Goal: Task Accomplishment & Management: Manage account settings

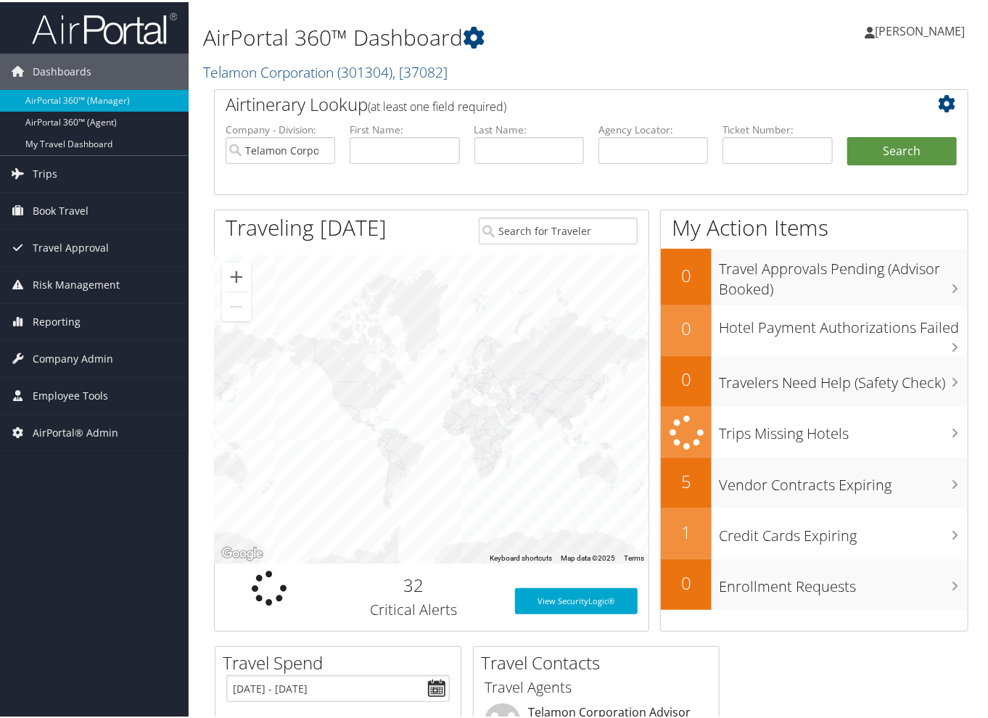
click at [206, 192] on div "Airtinerary Lookup (at least one field required) Company - Division: Telamon Co…" at bounding box center [591, 365] width 776 height 557
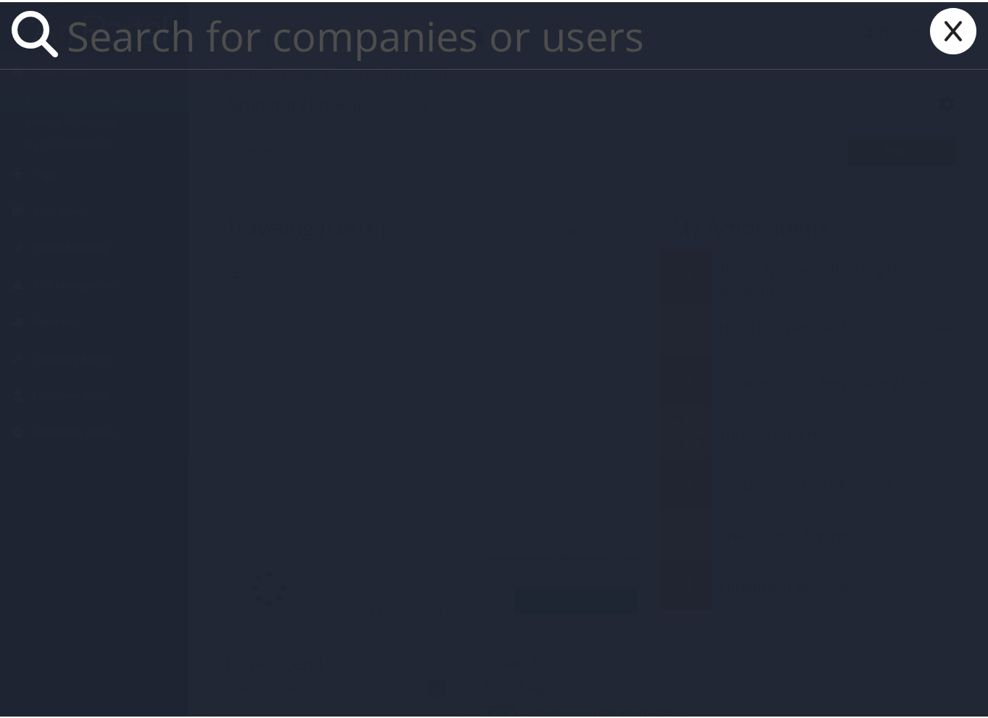
paste input "SiyaMcela16!"
type input "SiyaMcela16!"
click at [157, 43] on input "text" at bounding box center [449, 33] width 776 height 67
paste input "SINENCEBA.NOMNGANGA@CBTRAVEL.COM"
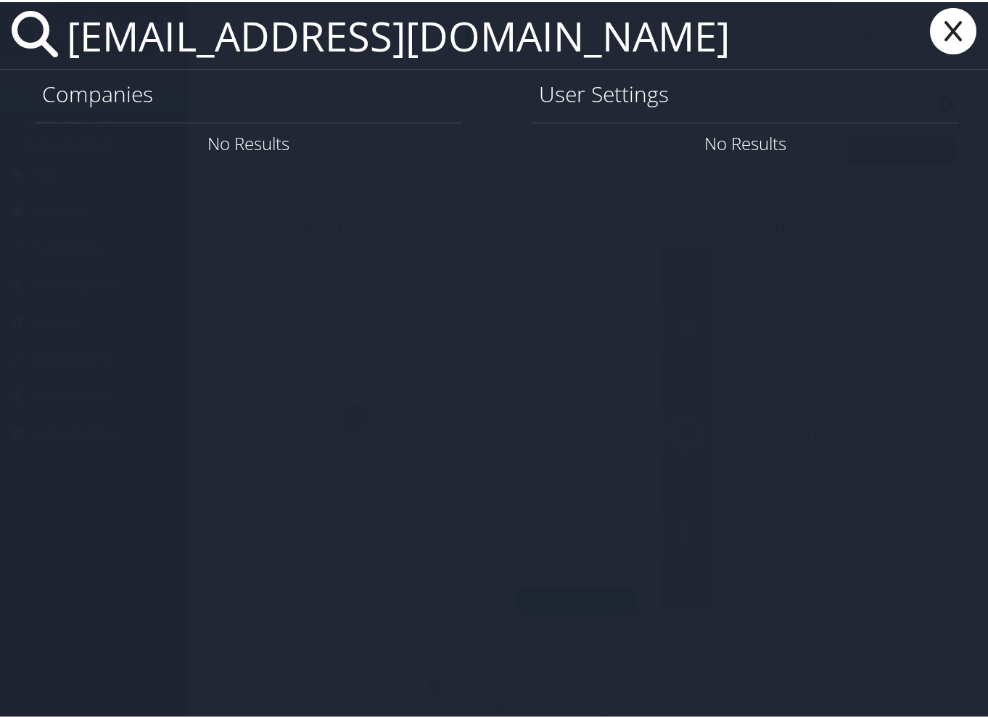
scroll to position [0, 71]
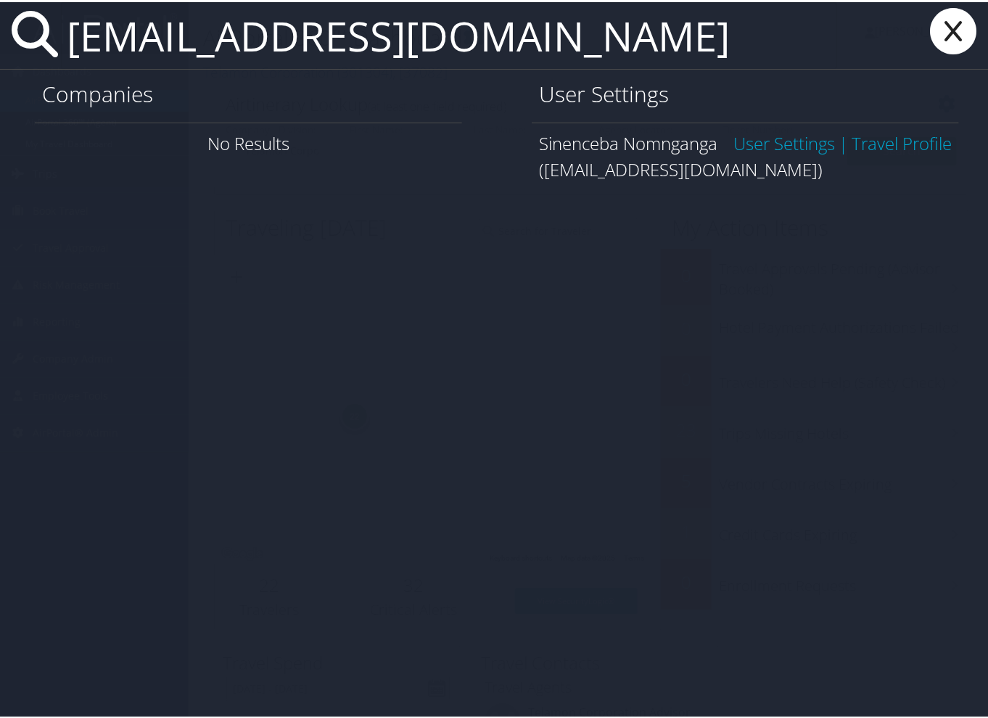
type input "SINENCEBA.NOMNGANGA@CBTRAVEL.COM"
click at [744, 153] on link "User Settings" at bounding box center [784, 141] width 102 height 24
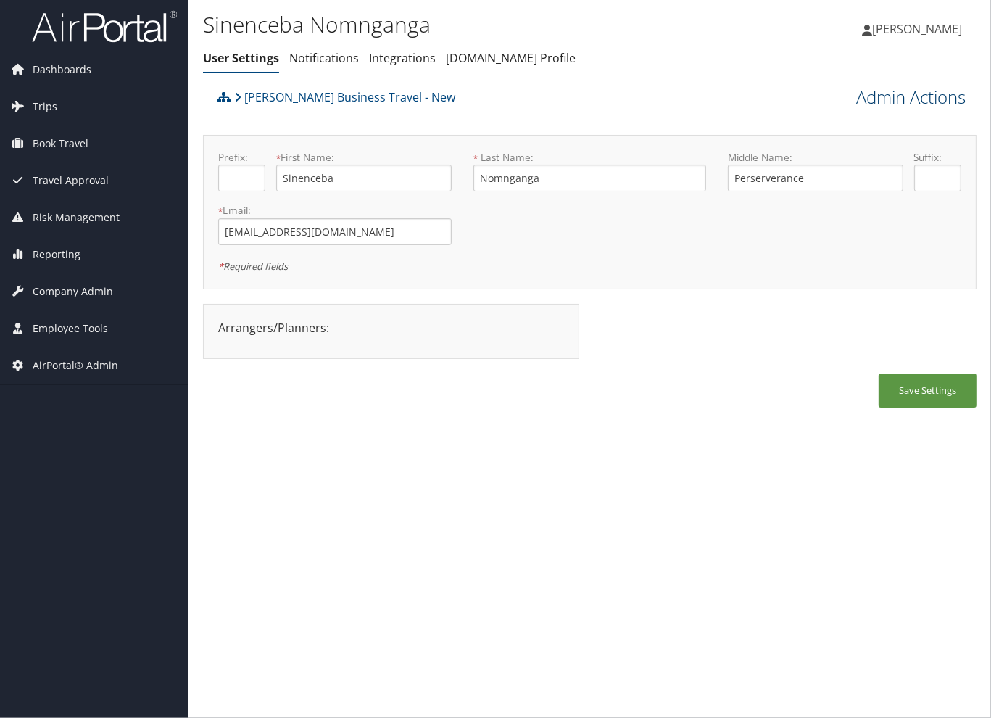
click at [947, 99] on link "Admin Actions" at bounding box center [911, 97] width 110 height 25
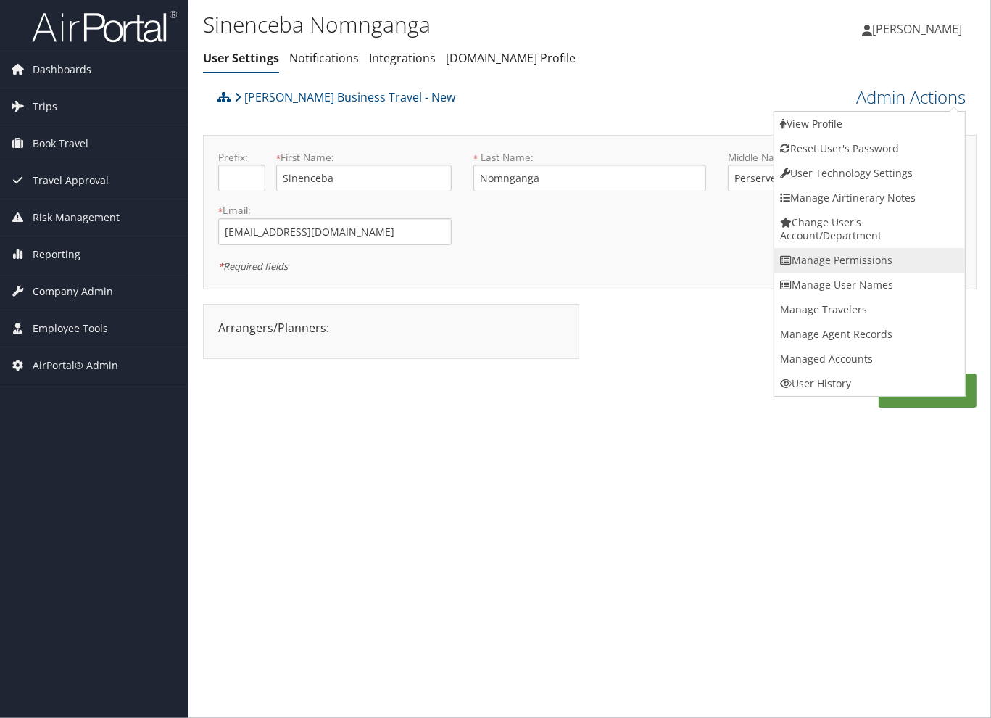
click at [888, 253] on link "Manage Permissions" at bounding box center [869, 260] width 191 height 25
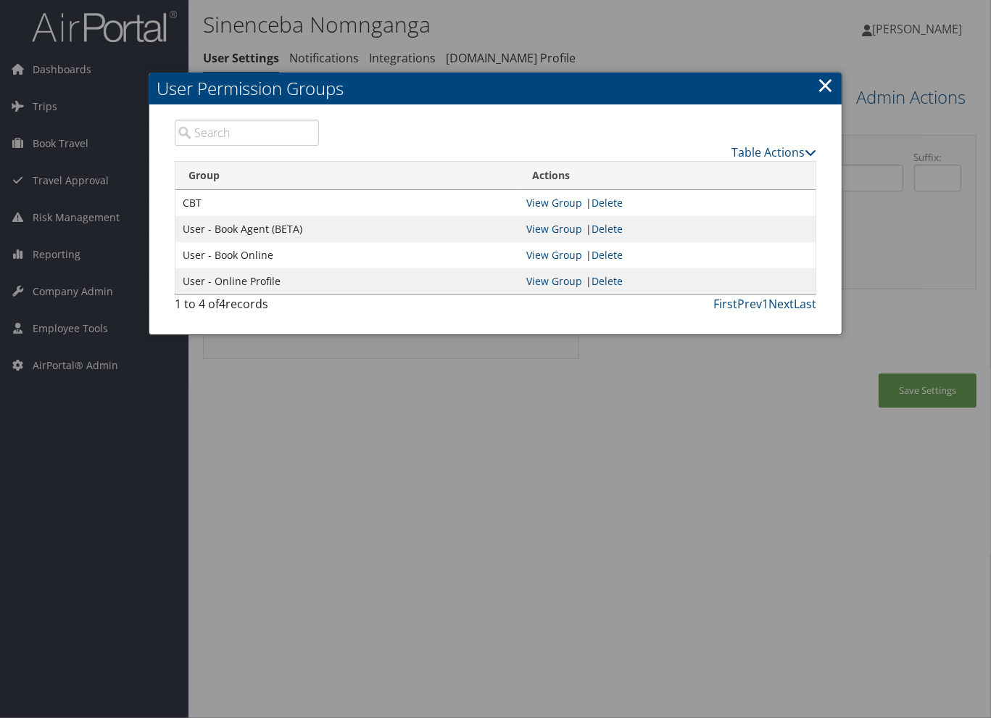
click at [799, 161] on table "Group Actions CBT View Group | Delete User - Book Agent (BETA) View Group | Del…" at bounding box center [496, 228] width 642 height 134
click at [803, 150] on link "Table Actions" at bounding box center [774, 152] width 85 height 16
click at [753, 173] on link "New Record" at bounding box center [720, 174] width 191 height 25
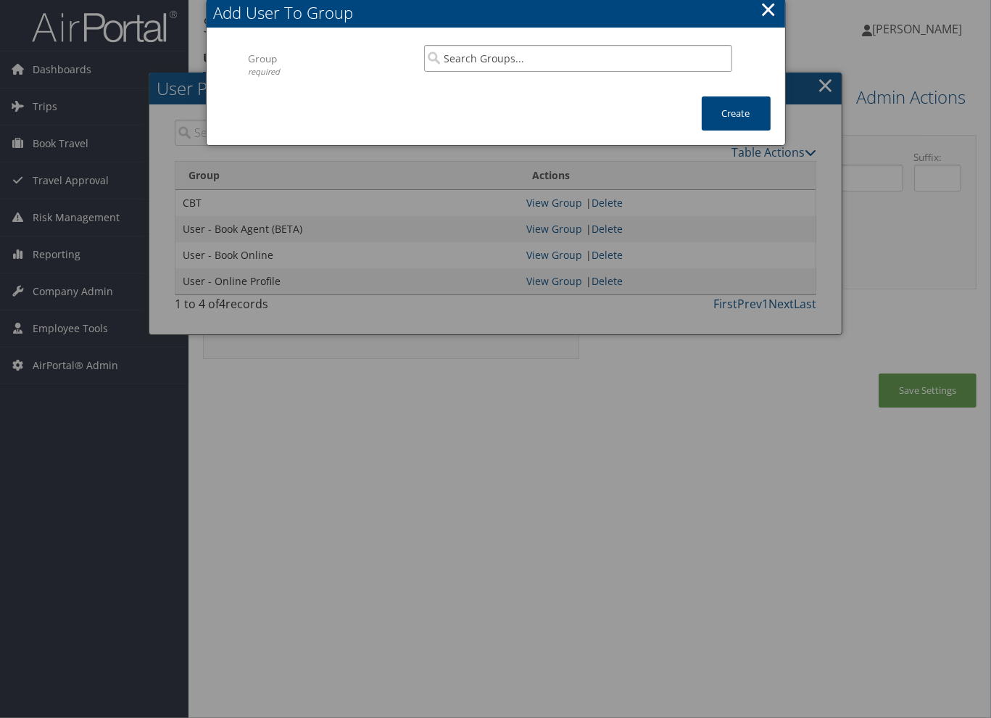
click at [516, 65] on input "search" at bounding box center [578, 58] width 308 height 27
paste input "Account Manager"
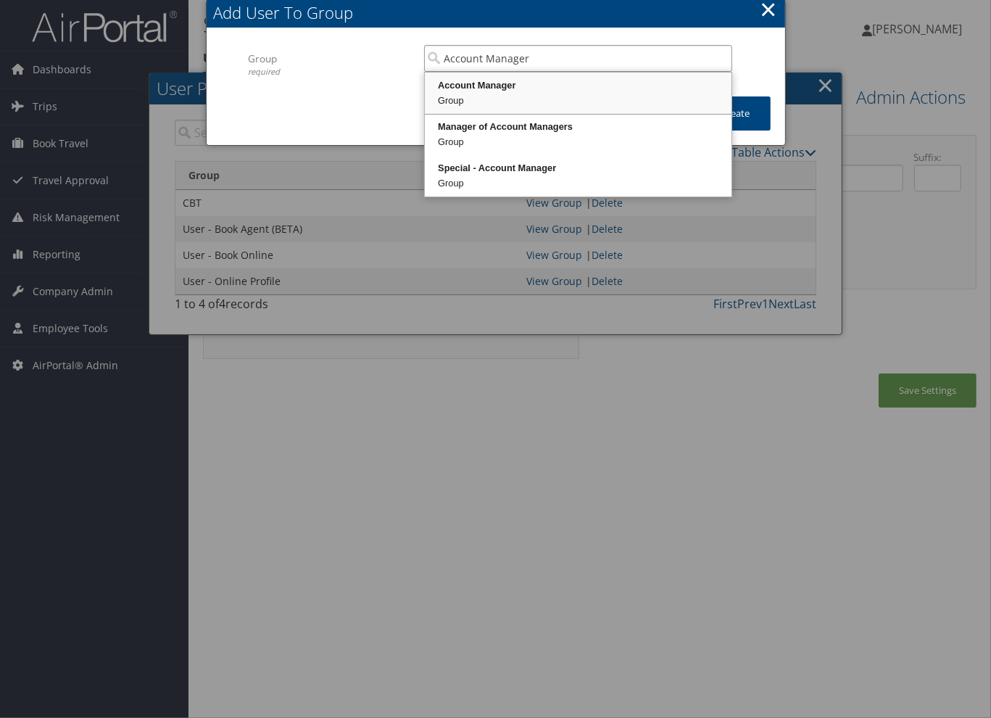
click at [556, 94] on div "Group" at bounding box center [578, 101] width 302 height 15
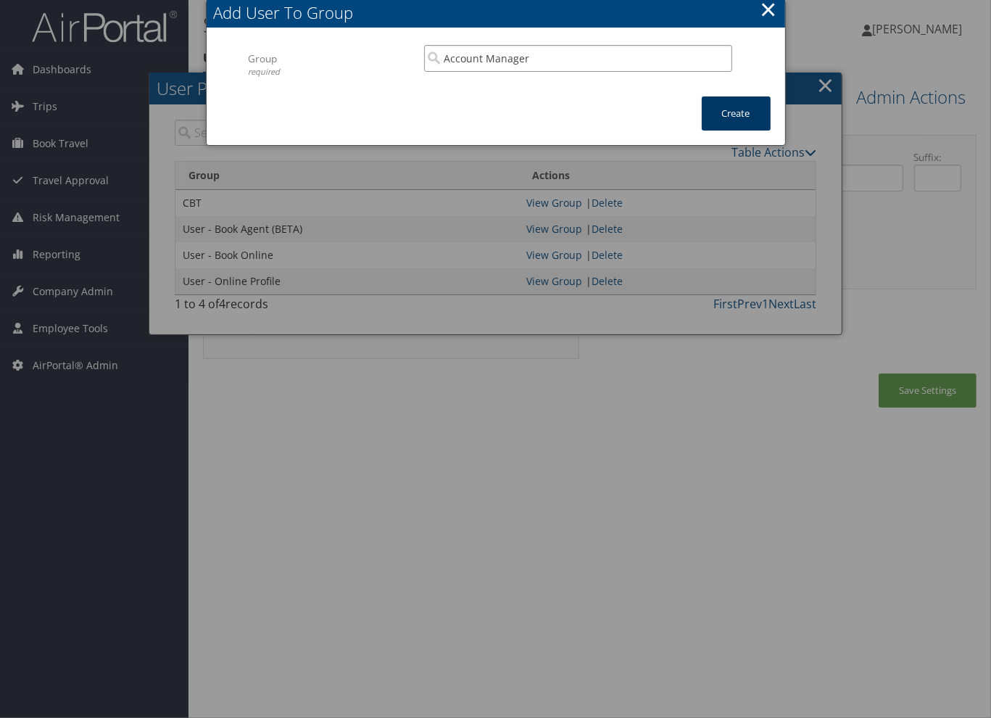
type input "Account Manager"
click at [730, 108] on button "Create" at bounding box center [736, 113] width 69 height 34
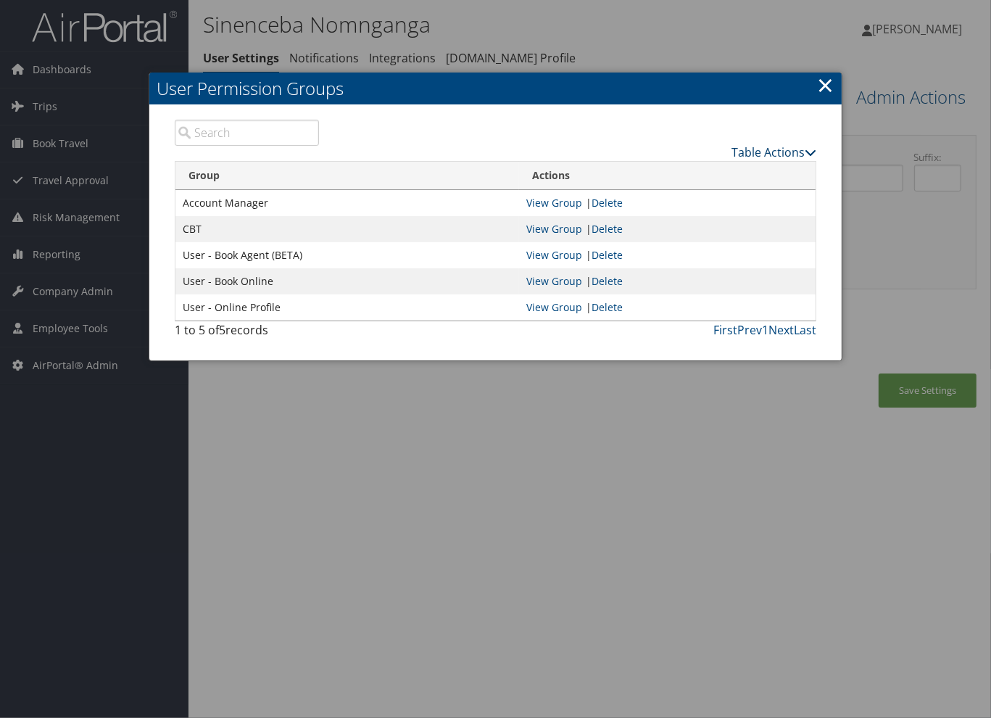
click at [801, 157] on link "Table Actions" at bounding box center [774, 152] width 85 height 16
click at [744, 174] on link "New Record" at bounding box center [720, 174] width 191 height 25
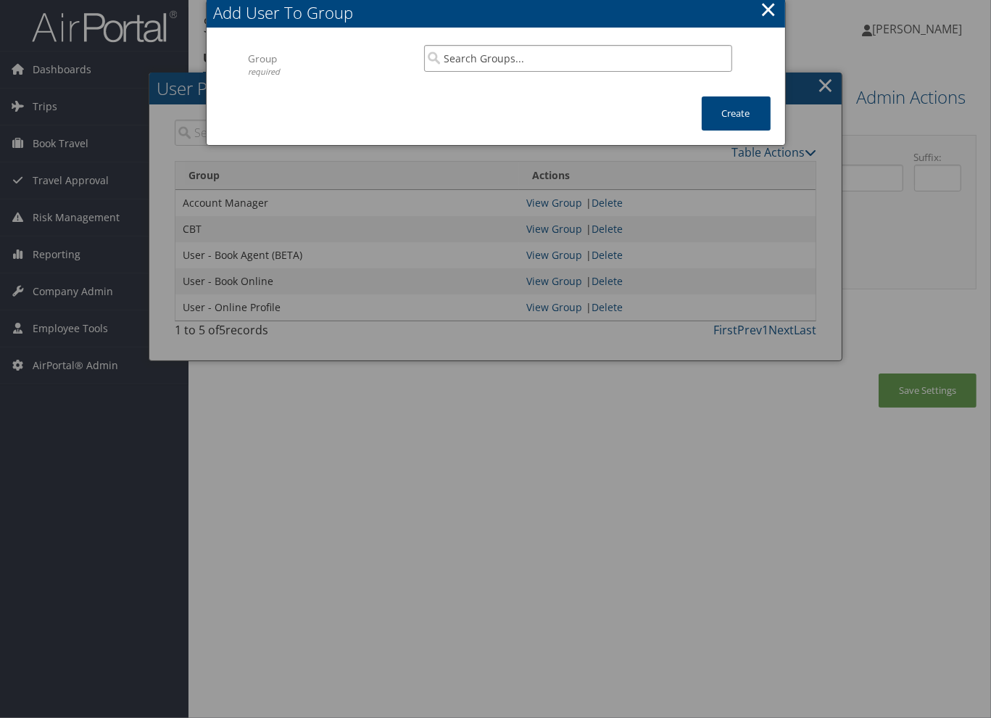
click at [542, 62] on input "search" at bounding box center [578, 58] width 308 height 27
paste input "Can View Domo"
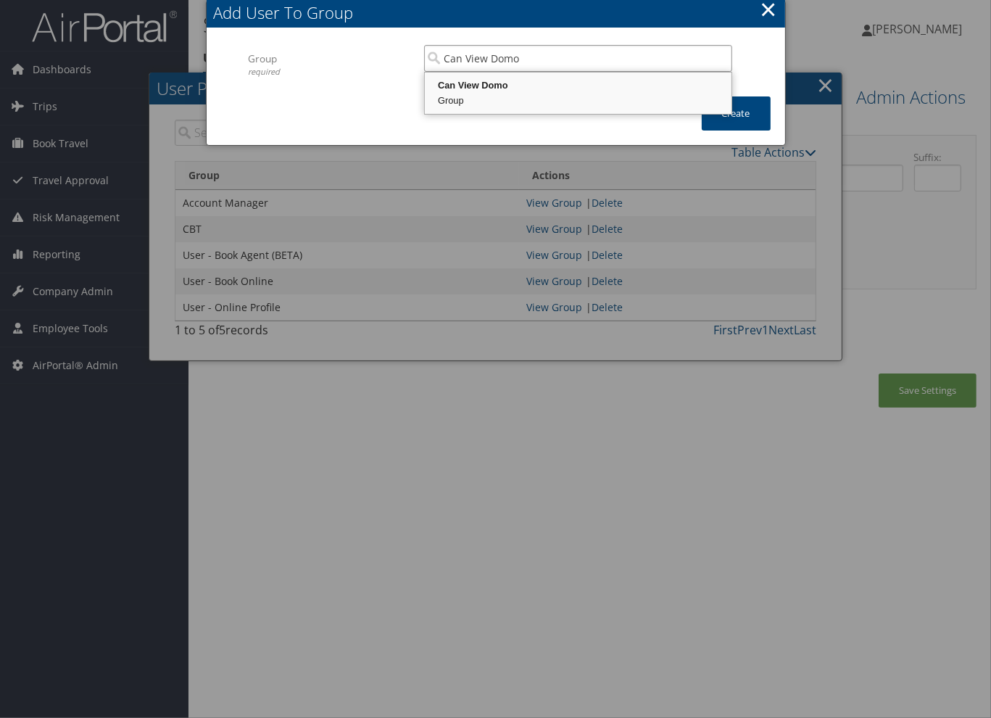
click at [592, 82] on div "Can View Domo" at bounding box center [578, 85] width 302 height 15
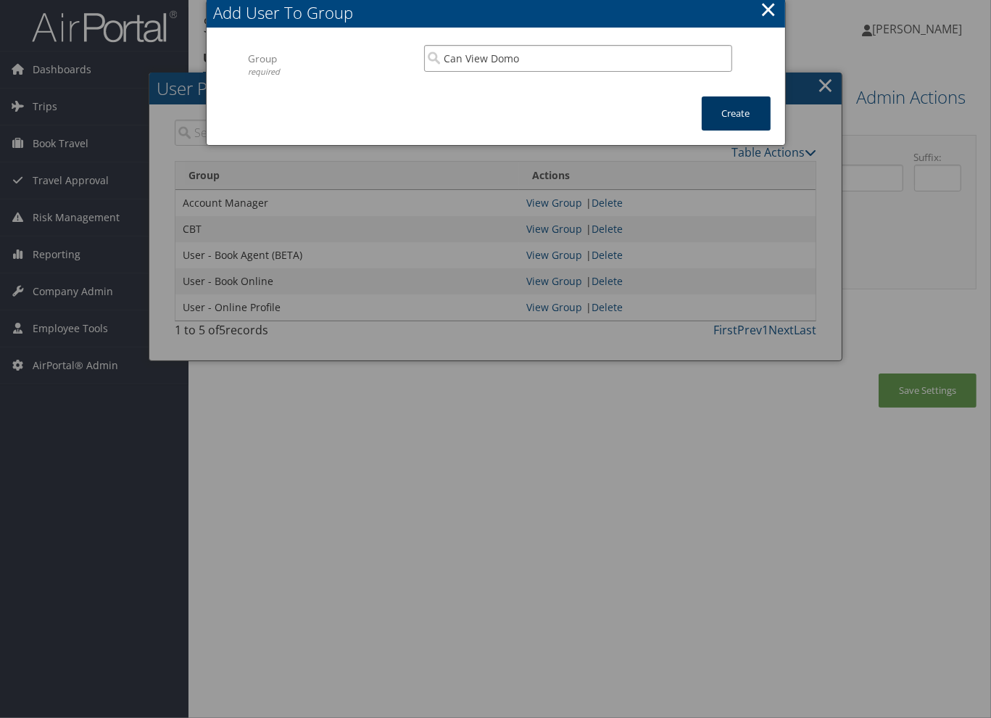
type input "Can View Domo"
click at [736, 109] on button "Create" at bounding box center [736, 113] width 69 height 34
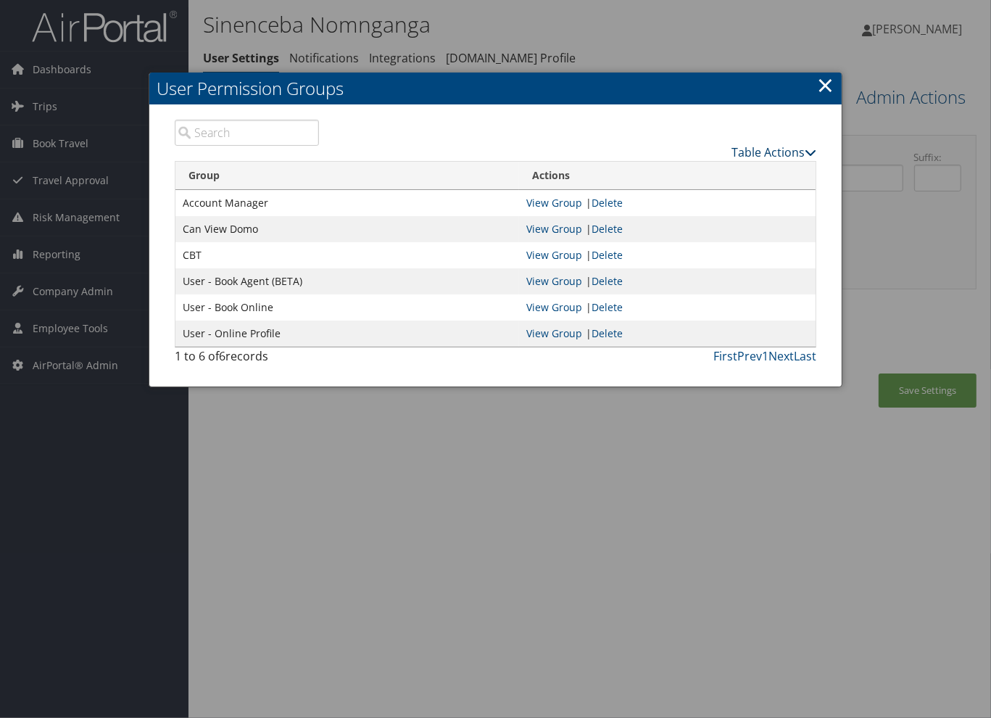
click at [801, 145] on link "Table Actions" at bounding box center [774, 152] width 85 height 16
click at [739, 178] on link "New Record" at bounding box center [720, 174] width 191 height 25
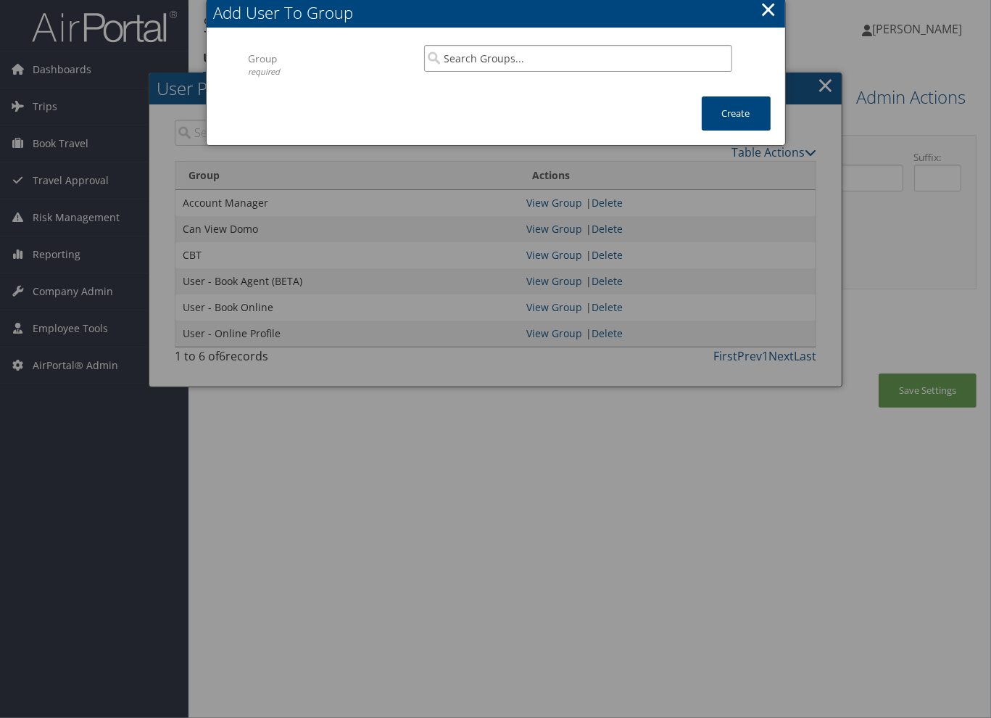
click at [528, 66] on input "search" at bounding box center [578, 58] width 308 height 27
paste input "CBT Employee"
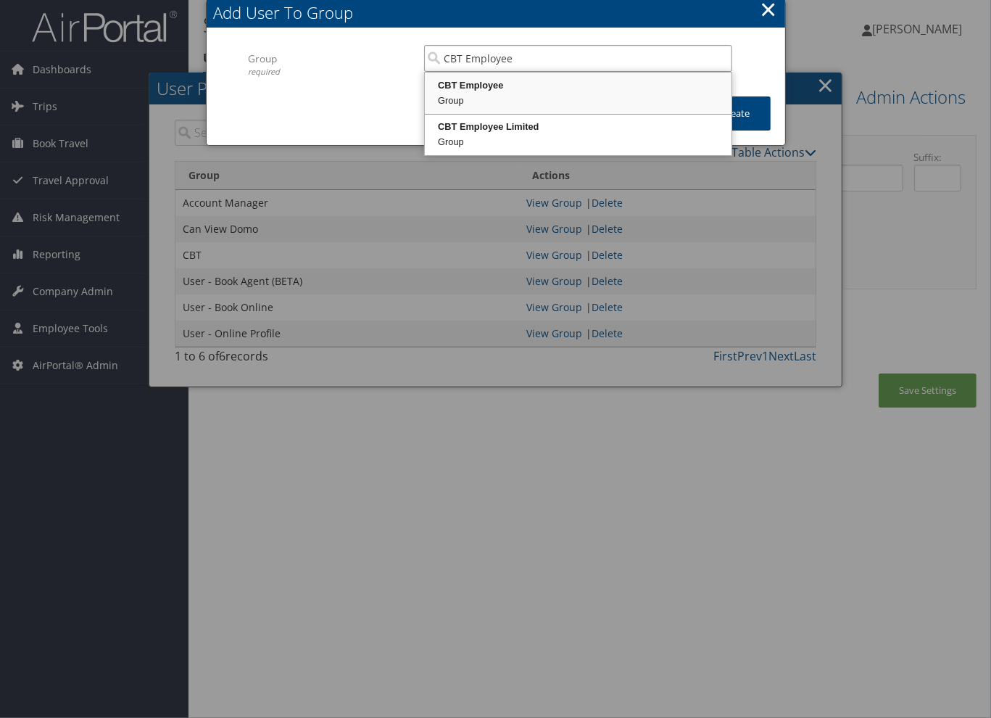
click at [620, 94] on div "Group" at bounding box center [578, 101] width 302 height 15
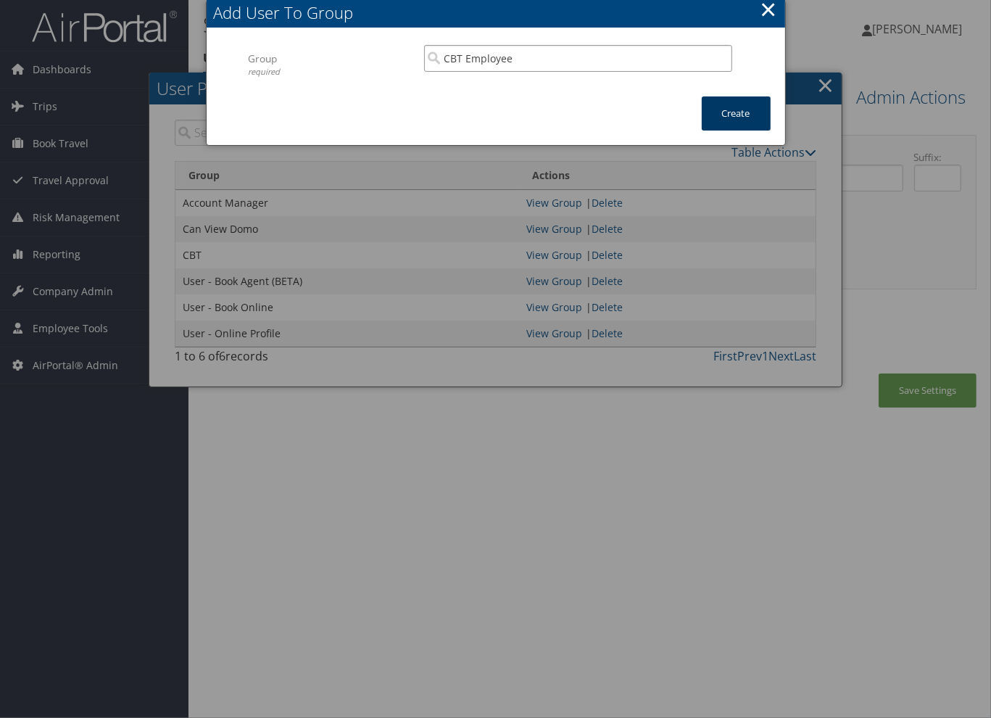
type input "CBT Employee"
click at [722, 117] on button "Create" at bounding box center [736, 113] width 69 height 34
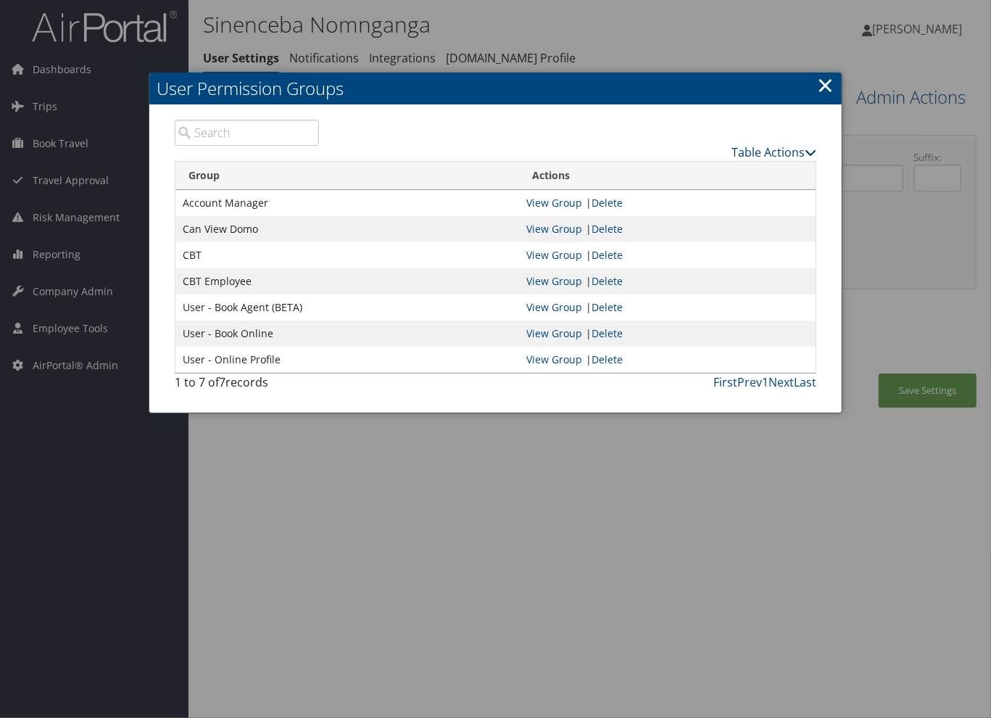
click at [788, 157] on link "Table Actions" at bounding box center [774, 152] width 85 height 16
click at [769, 169] on link "New Record" at bounding box center [720, 174] width 191 height 25
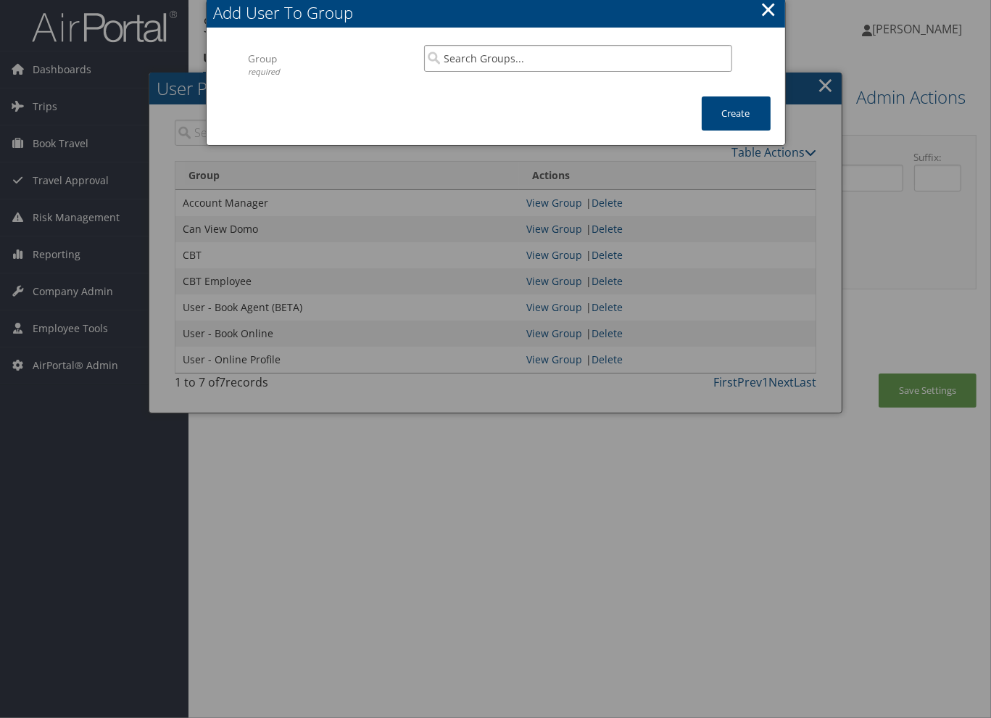
click at [526, 54] on input "search" at bounding box center [578, 58] width 308 height 27
paste input "Domo Corp/Onsite Agent Widgets"
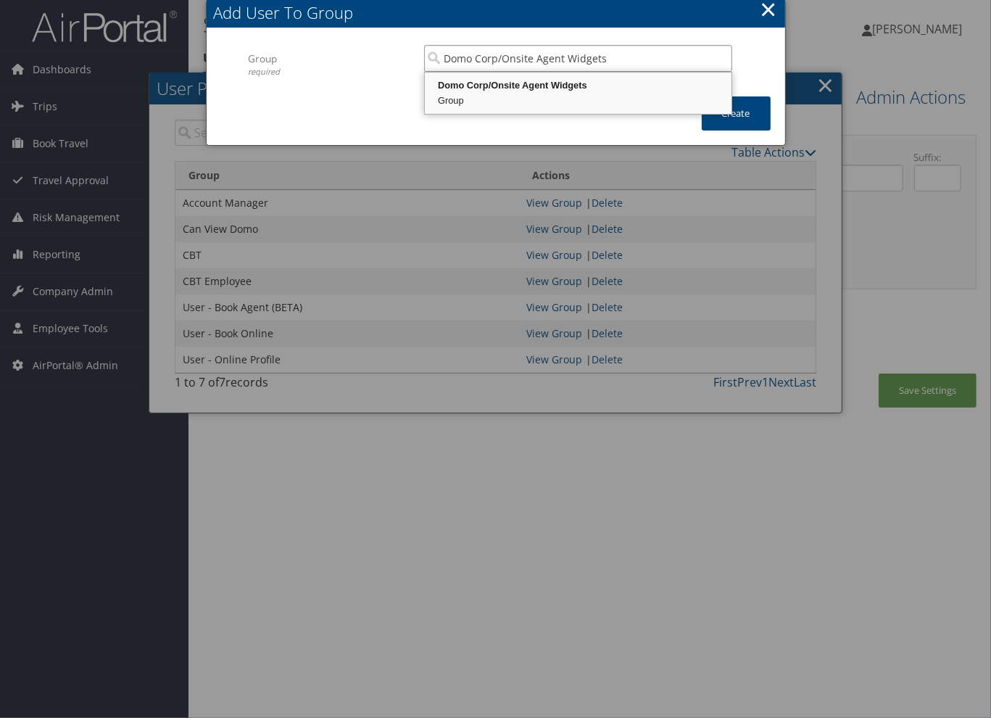
click at [575, 86] on div "Domo Corp/Onsite Agent Widgets" at bounding box center [578, 85] width 302 height 15
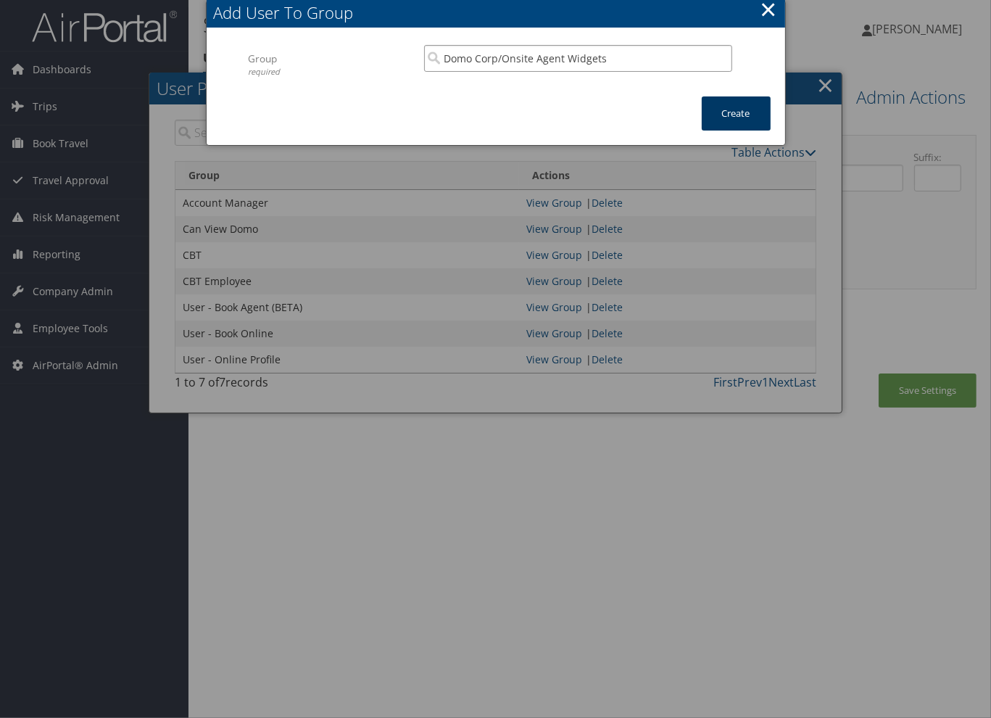
type input "Domo Corp/Onsite Agent Widgets"
click at [738, 115] on button "Create" at bounding box center [736, 113] width 69 height 34
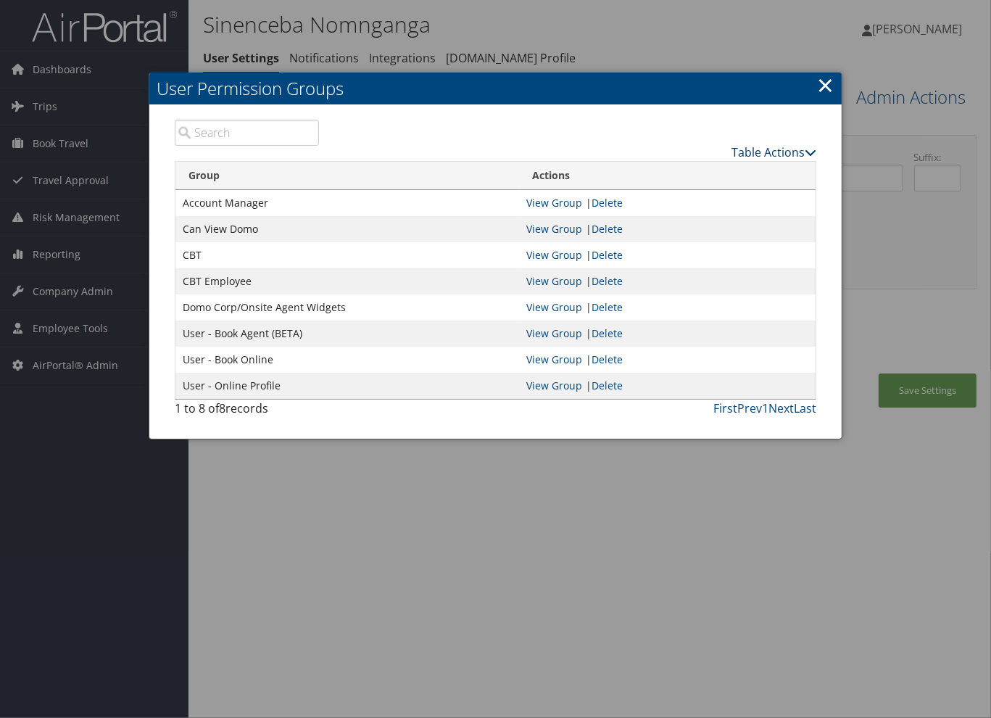
click at [794, 151] on link "Table Actions" at bounding box center [774, 152] width 85 height 16
click at [769, 175] on link "New Record" at bounding box center [720, 174] width 191 height 25
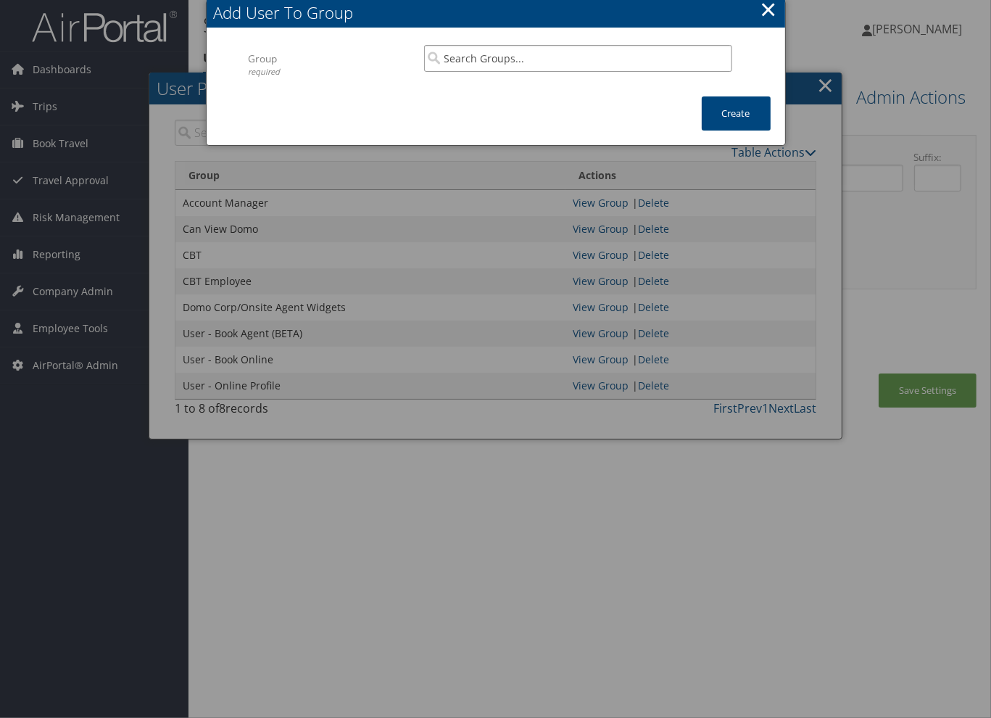
click at [632, 65] on input "search" at bounding box center [578, 58] width 308 height 27
paste input "TMC Agent"
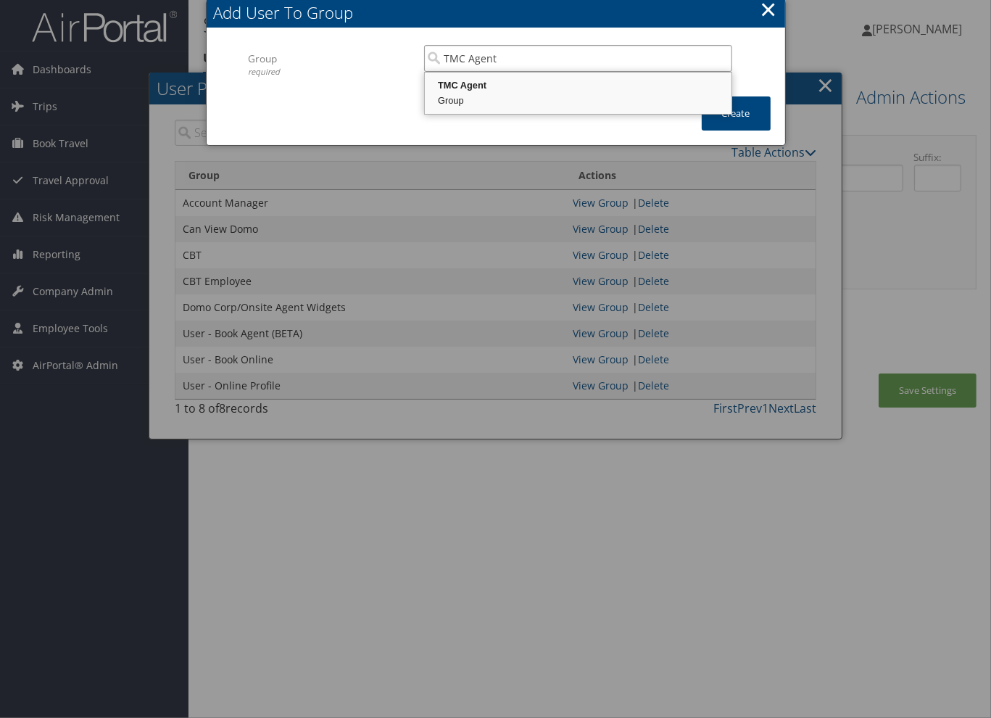
click at [642, 96] on div "Group" at bounding box center [578, 101] width 302 height 15
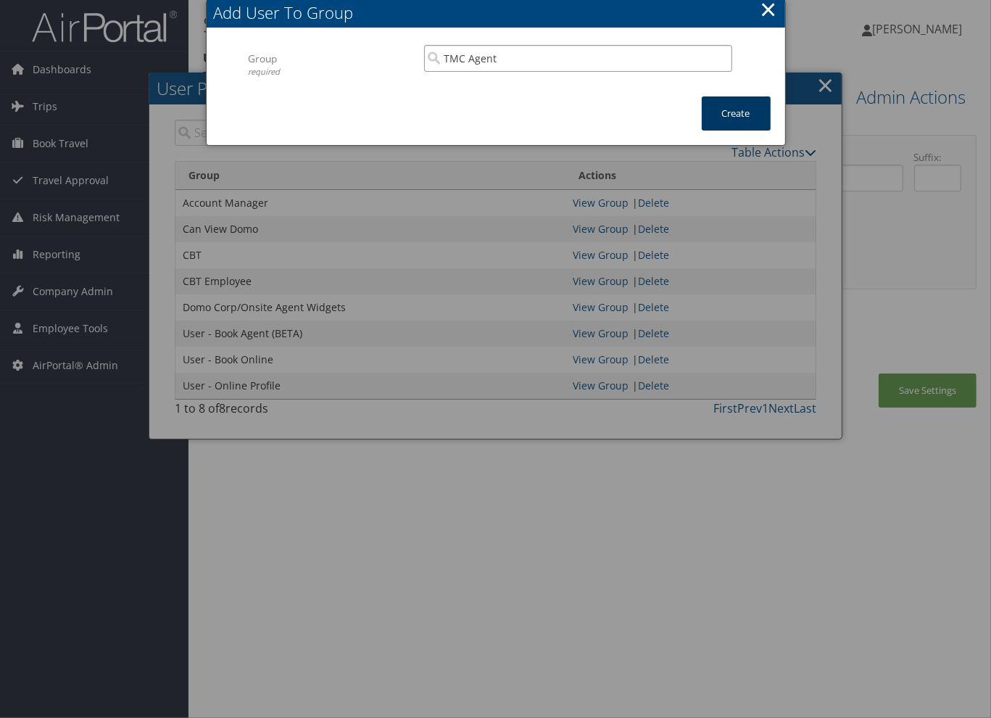
type input "TMC Agent"
click at [737, 122] on button "Create" at bounding box center [736, 113] width 69 height 34
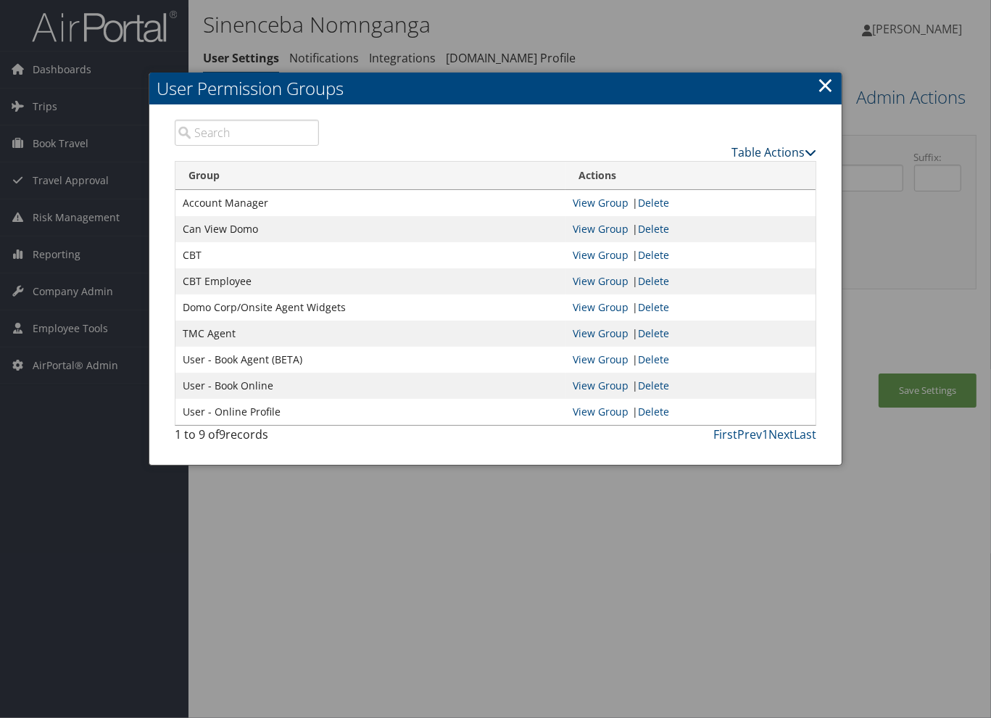
click at [806, 152] on icon at bounding box center [811, 152] width 12 height 12
click at [763, 166] on link "New Record" at bounding box center [720, 174] width 191 height 25
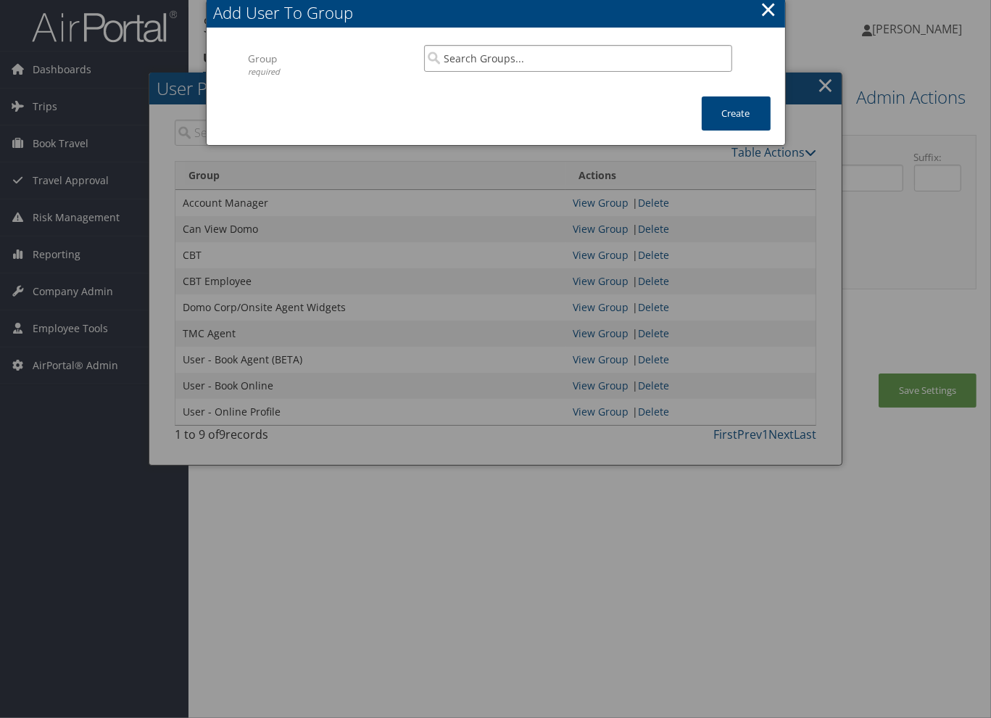
click at [600, 62] on input "search" at bounding box center [578, 58] width 308 height 27
paste input "User - Internal Profile"
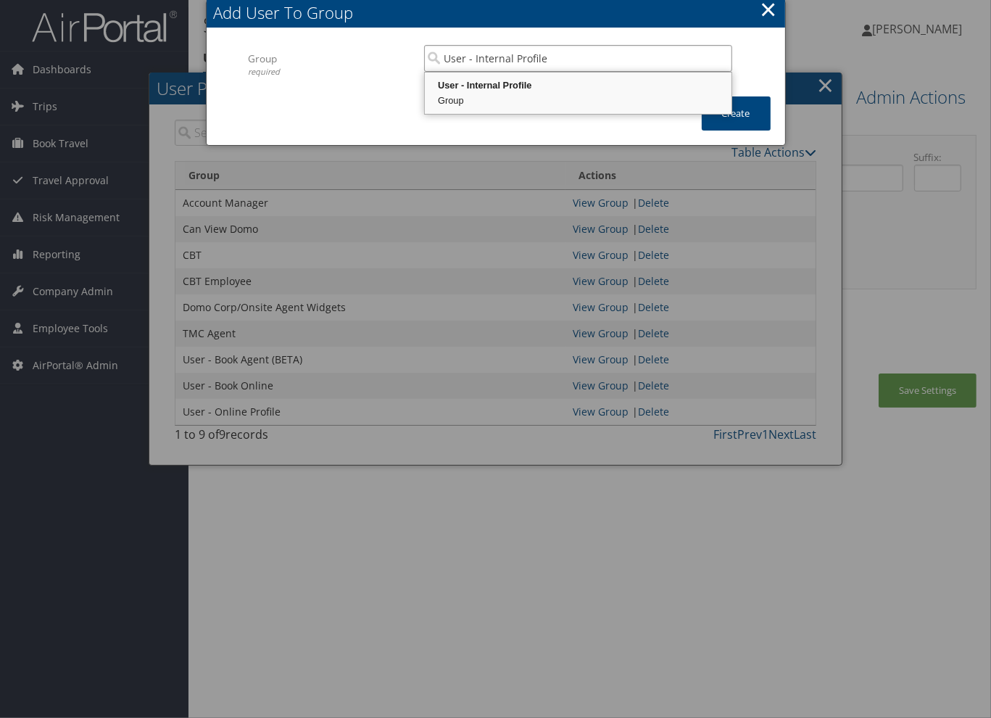
click at [627, 82] on div "User - Internal Profile" at bounding box center [578, 85] width 302 height 15
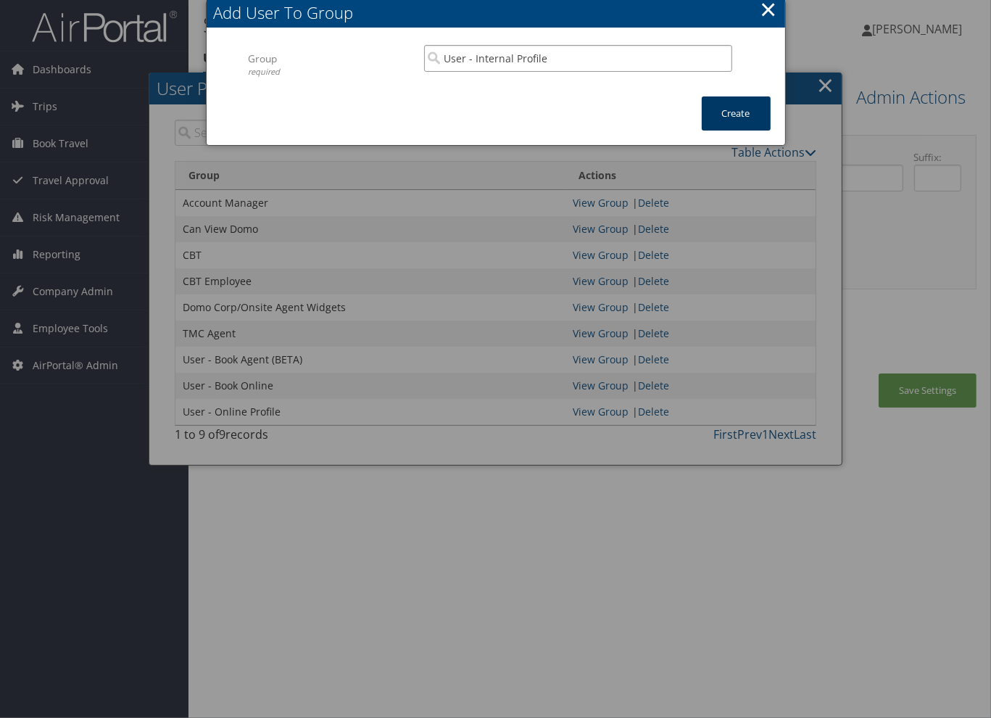
type input "User - Internal Profile"
click at [725, 117] on button "Create" at bounding box center [736, 113] width 69 height 34
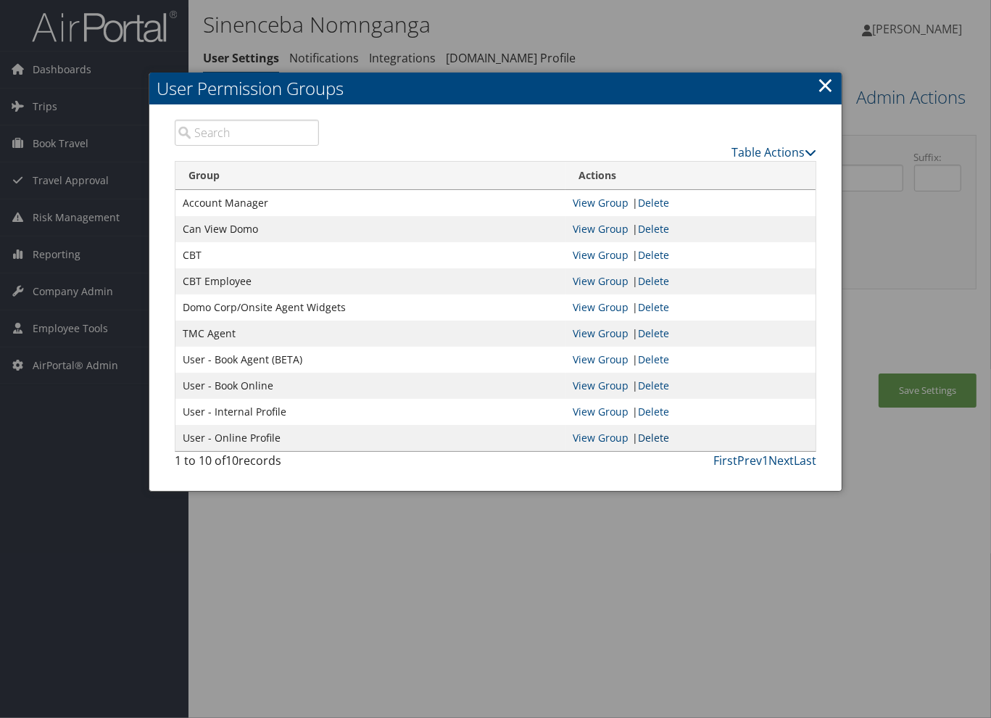
click at [653, 439] on link "Delete" at bounding box center [653, 438] width 31 height 14
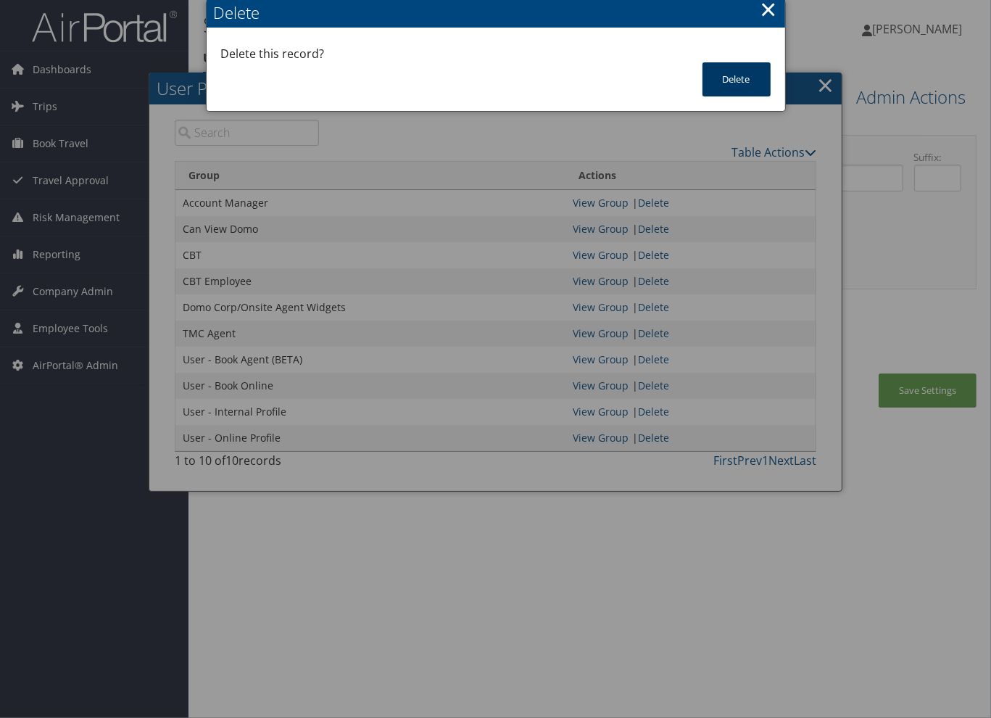
click at [734, 72] on button "Delete" at bounding box center [737, 79] width 68 height 34
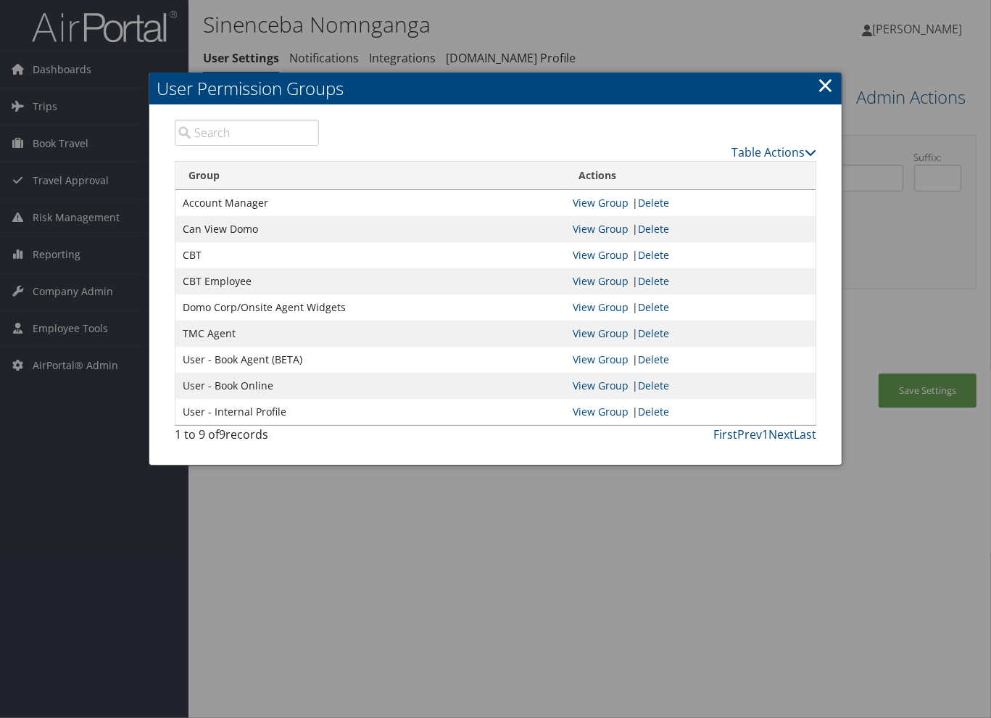
click at [829, 88] on link "×" at bounding box center [825, 84] width 17 height 29
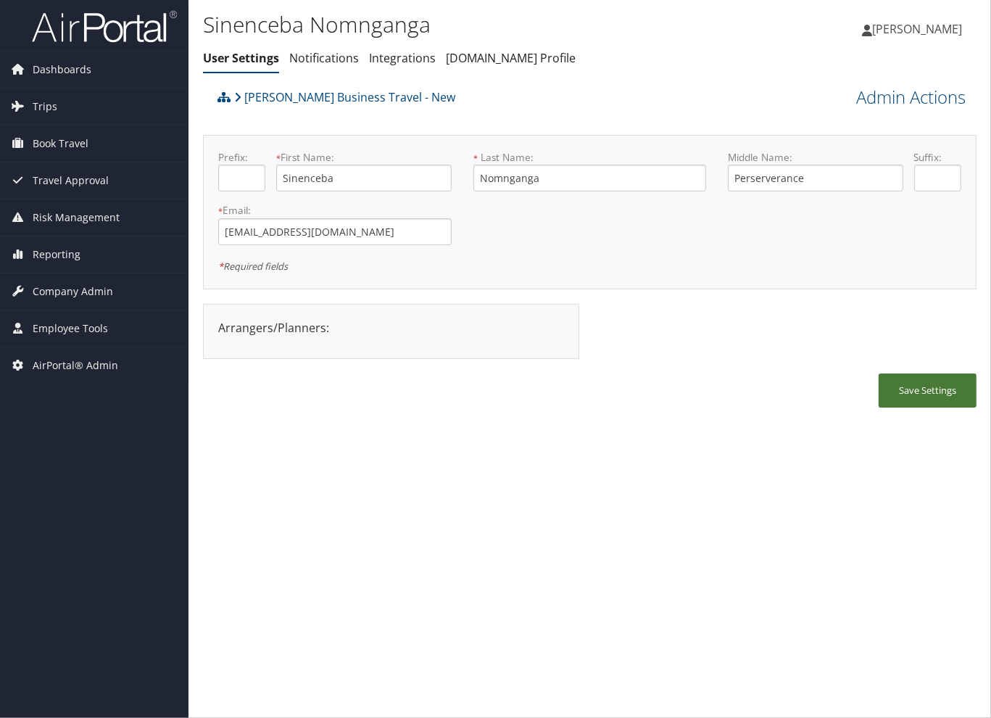
click at [921, 386] on button "Save Settings" at bounding box center [928, 390] width 98 height 34
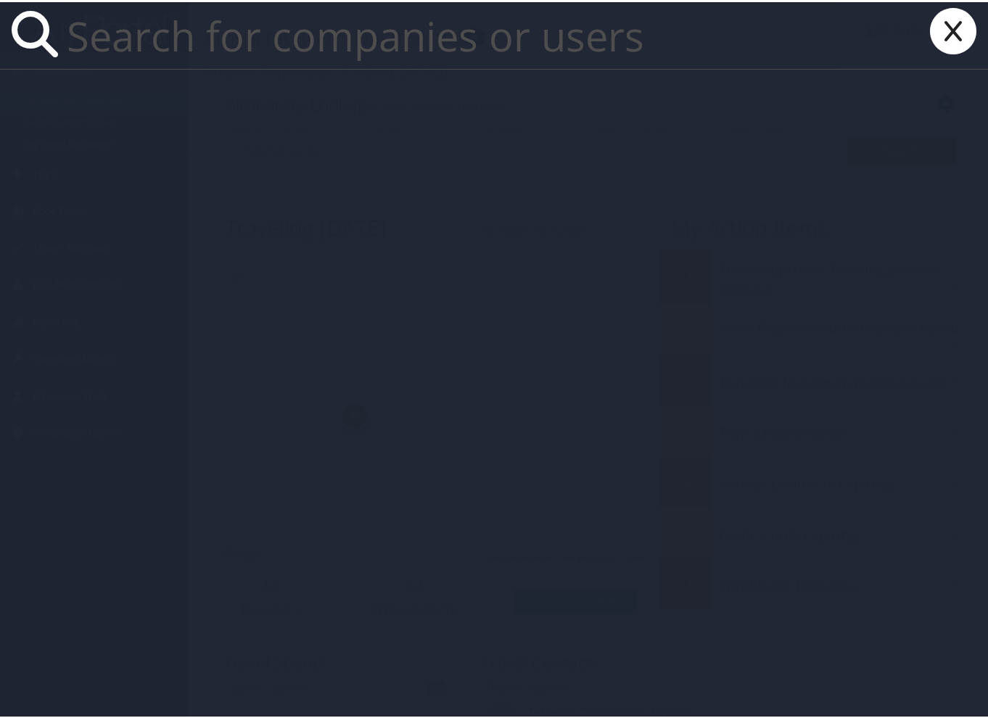
paste input "[EMAIL_ADDRESS][PERSON_NAME][DOMAIN_NAME]"
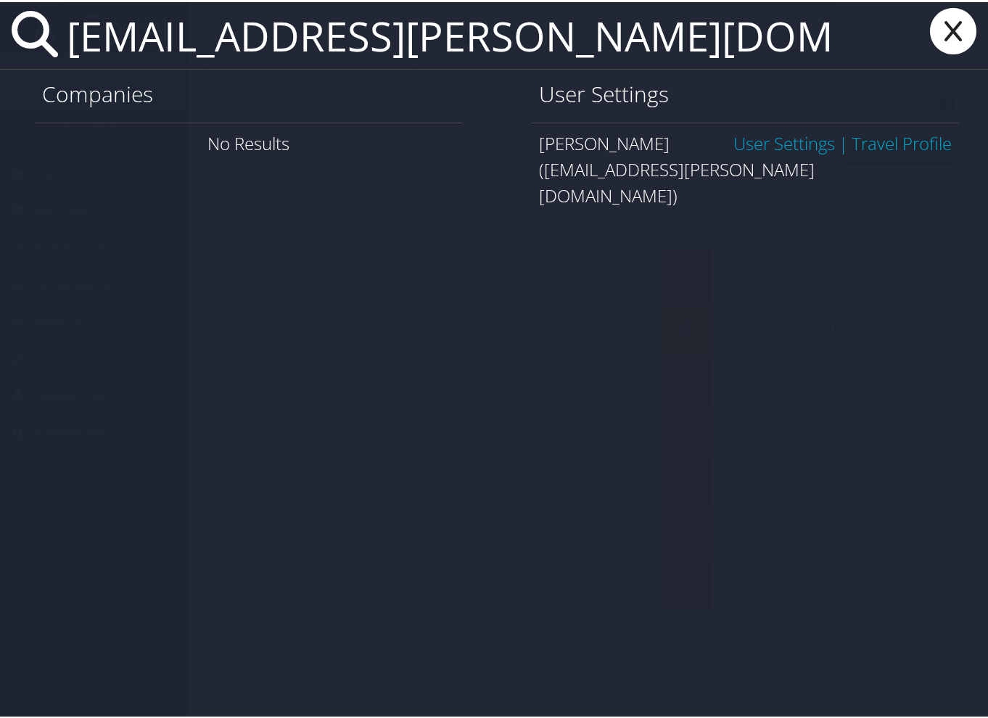
type input "[EMAIL_ADDRESS][PERSON_NAME][DOMAIN_NAME]"
click at [785, 146] on link "User Settings" at bounding box center [784, 141] width 102 height 24
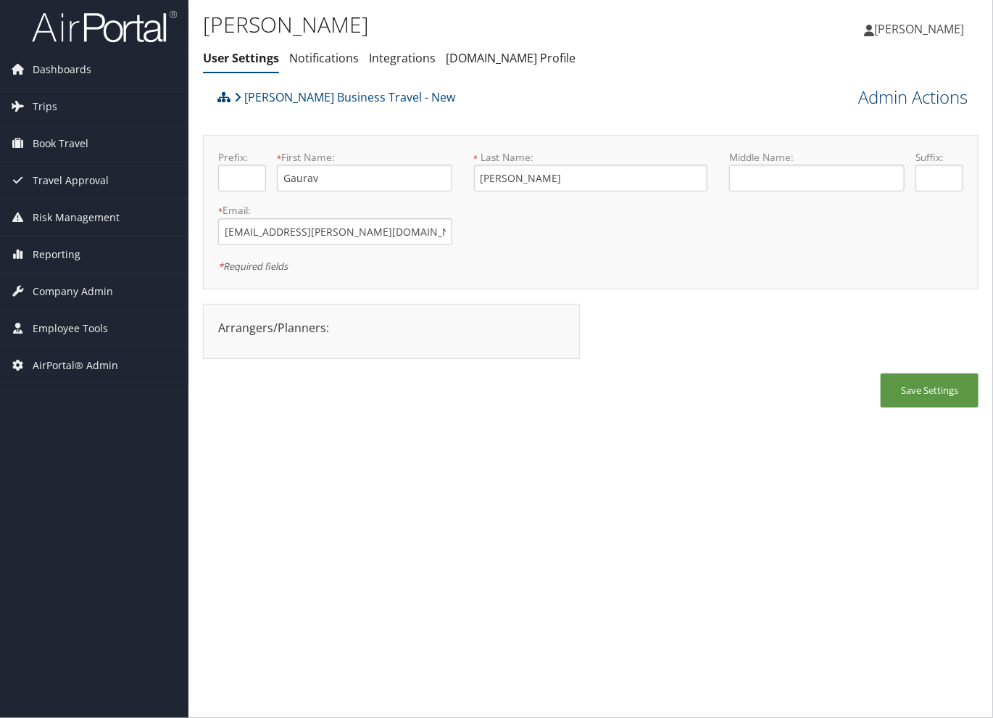
click at [917, 102] on link "Admin Actions" at bounding box center [914, 97] width 110 height 25
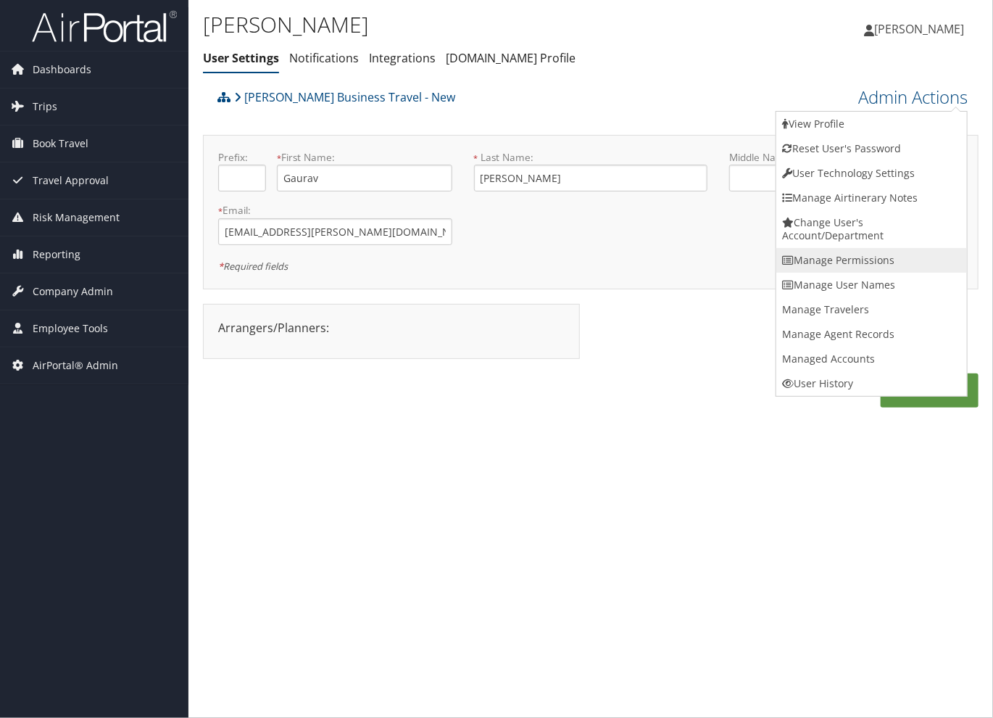
click at [903, 256] on link "Manage Permissions" at bounding box center [872, 260] width 191 height 25
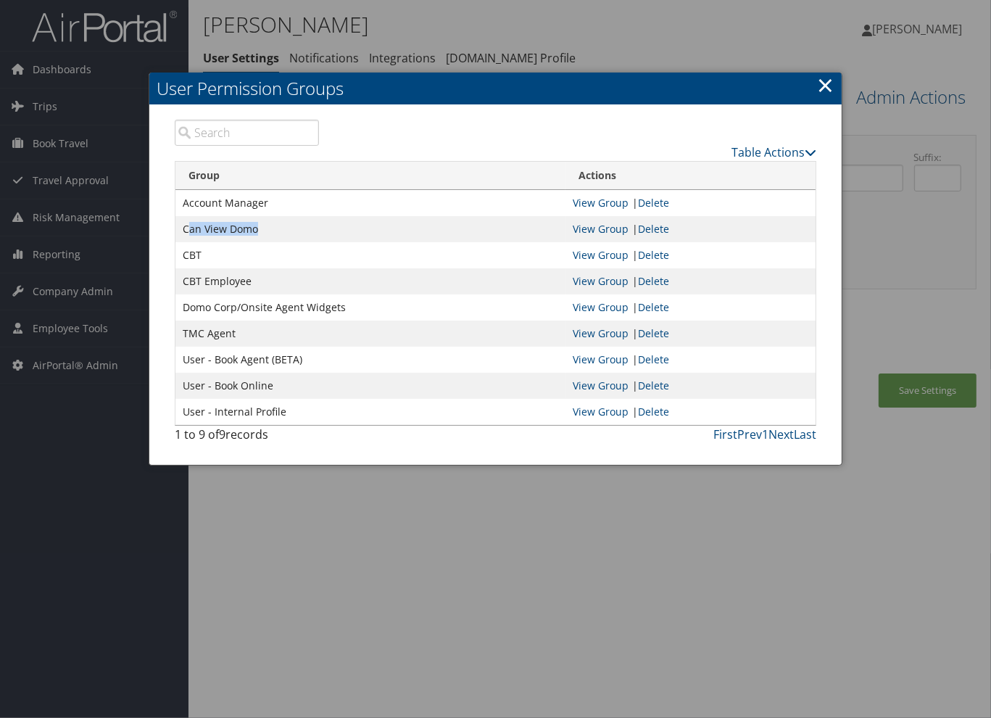
drag, startPoint x: 263, startPoint y: 229, endPoint x: 186, endPoint y: 234, distance: 77.0
click at [186, 234] on td "Can View Domo" at bounding box center [370, 229] width 390 height 26
drag, startPoint x: 186, startPoint y: 234, endPoint x: 182, endPoint y: 204, distance: 29.3
click at [182, 204] on td "Account Manager" at bounding box center [370, 203] width 390 height 26
copy td "Account Manager"
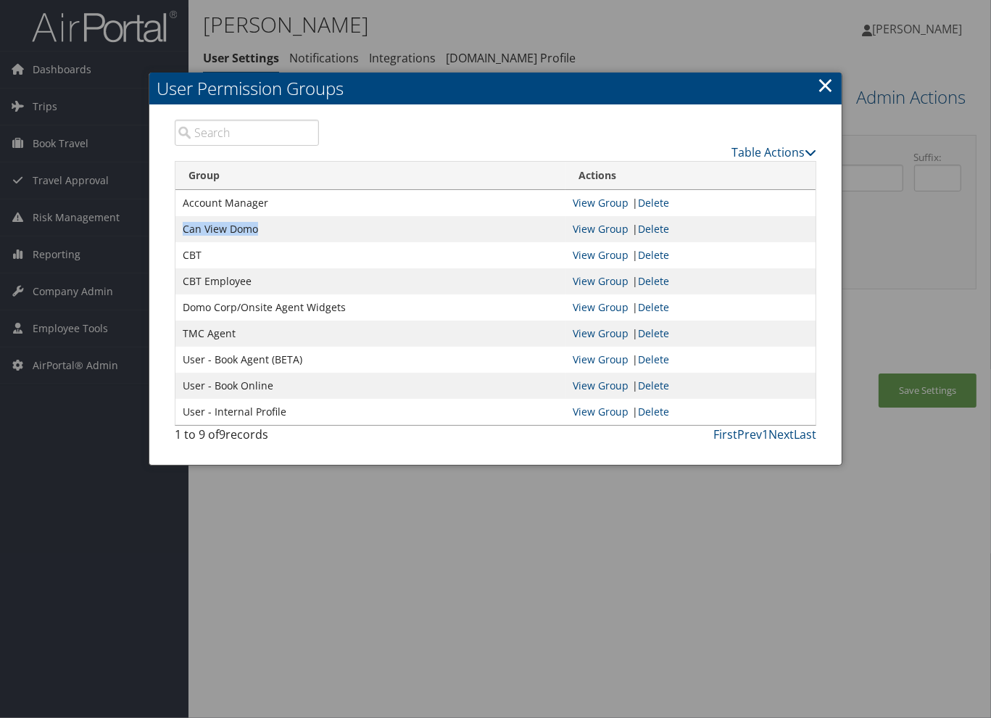
drag, startPoint x: 258, startPoint y: 229, endPoint x: 181, endPoint y: 230, distance: 77.6
click at [181, 230] on td "Can View Domo" at bounding box center [370, 229] width 390 height 26
copy td "Can View Domo"
drag, startPoint x: 251, startPoint y: 281, endPoint x: 183, endPoint y: 288, distance: 67.8
click at [183, 288] on td "CBT Employee" at bounding box center [370, 281] width 390 height 26
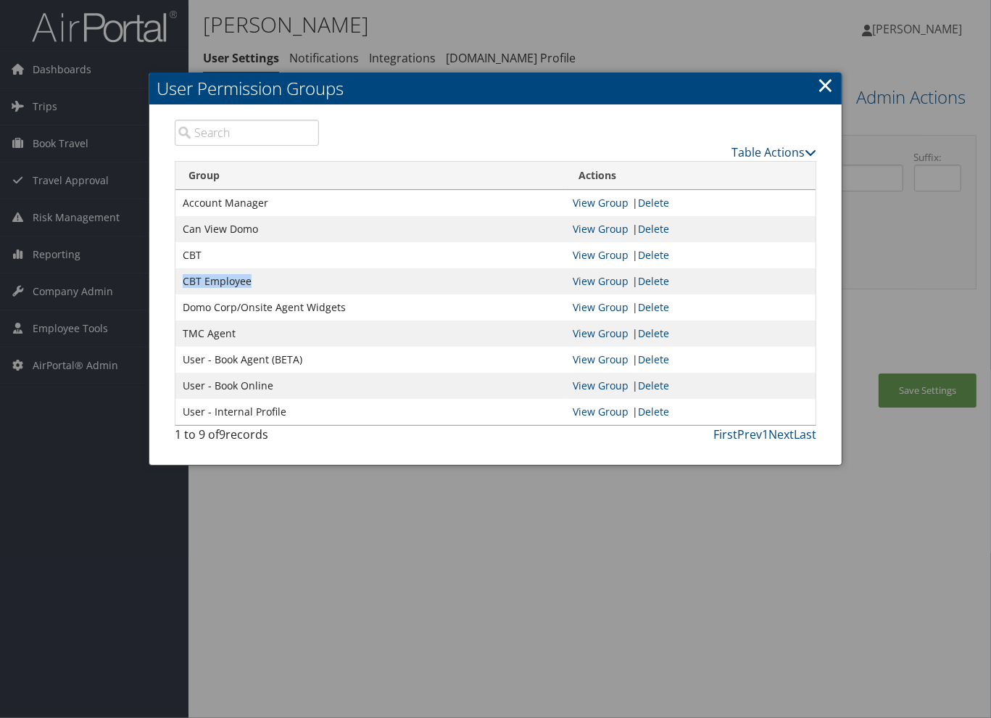
copy td "CBT Employee"
drag, startPoint x: 343, startPoint y: 307, endPoint x: 185, endPoint y: 308, distance: 158.1
click at [185, 308] on td "Domo Corp/Onsite Agent Widgets" at bounding box center [370, 307] width 390 height 26
copy td "Domo Corp/Onsite Agent Widgets"
drag, startPoint x: 232, startPoint y: 334, endPoint x: 183, endPoint y: 336, distance: 48.6
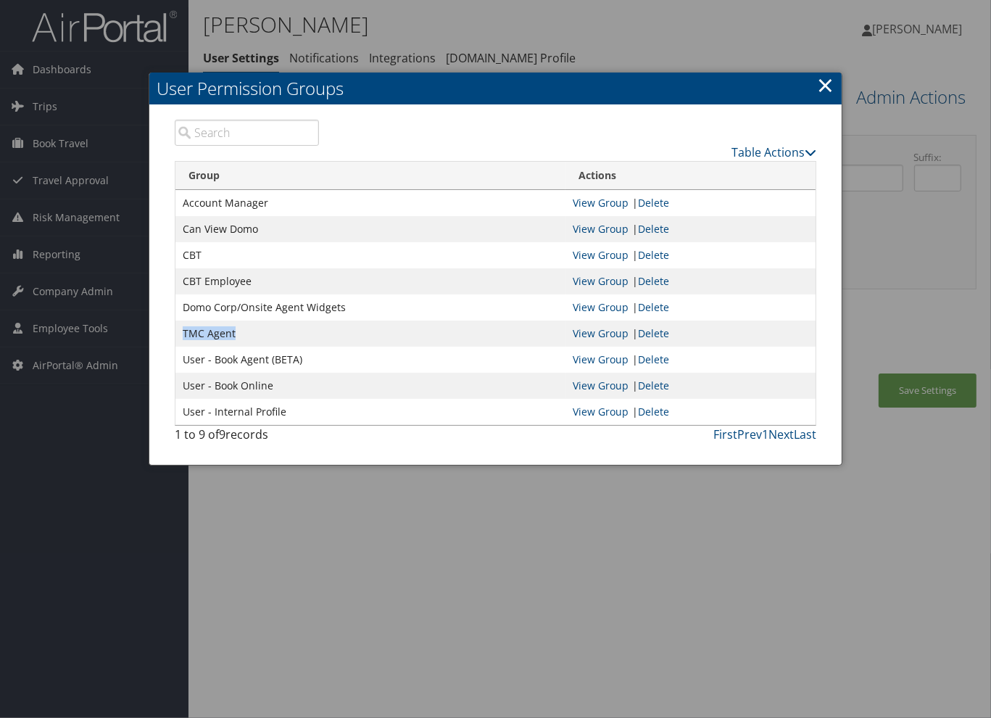
click at [183, 336] on td "TMC Agent" at bounding box center [370, 334] width 390 height 26
copy td "TMC Agent"
drag, startPoint x: 301, startPoint y: 362, endPoint x: 251, endPoint y: 361, distance: 50.0
click at [251, 361] on td "User - Book Agent (BETA)" at bounding box center [370, 360] width 390 height 26
drag, startPoint x: 251, startPoint y: 361, endPoint x: 301, endPoint y: 410, distance: 69.7
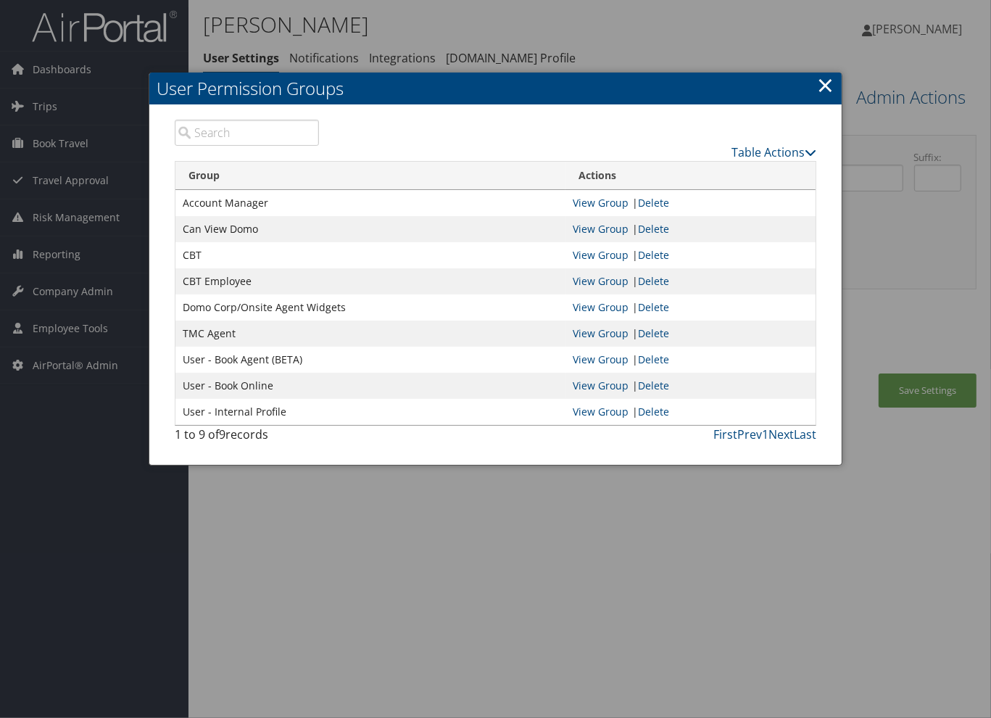
click at [301, 410] on td "User - Internal Profile" at bounding box center [370, 412] width 390 height 26
drag, startPoint x: 289, startPoint y: 410, endPoint x: 183, endPoint y: 402, distance: 106.9
click at [183, 402] on td "User - Internal Profile" at bounding box center [370, 412] width 390 height 26
copy td "User - Internal Profile"
